Goal: Task Accomplishment & Management: Use online tool/utility

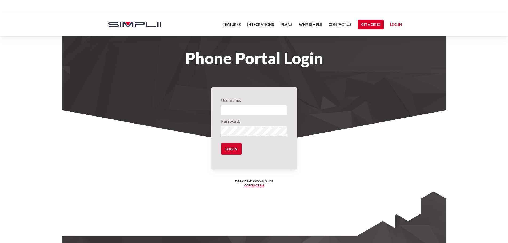
click at [396, 24] on link "Log in" at bounding box center [396, 25] width 12 height 8
click at [386, 40] on link "Manager Portal" at bounding box center [385, 40] width 34 height 9
type input "1013@ThirdGenerationHomeImprovement"
click at [234, 149] on input "Log in" at bounding box center [231, 149] width 21 height 12
click at [231, 148] on input "Log in" at bounding box center [231, 149] width 21 height 12
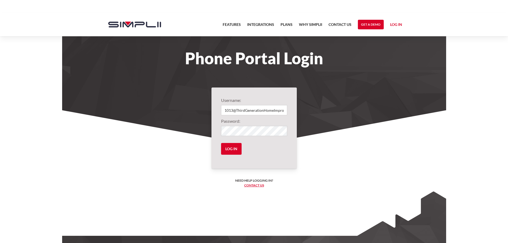
click at [394, 26] on link "Log in" at bounding box center [396, 25] width 12 height 8
